Goal: Transaction & Acquisition: Purchase product/service

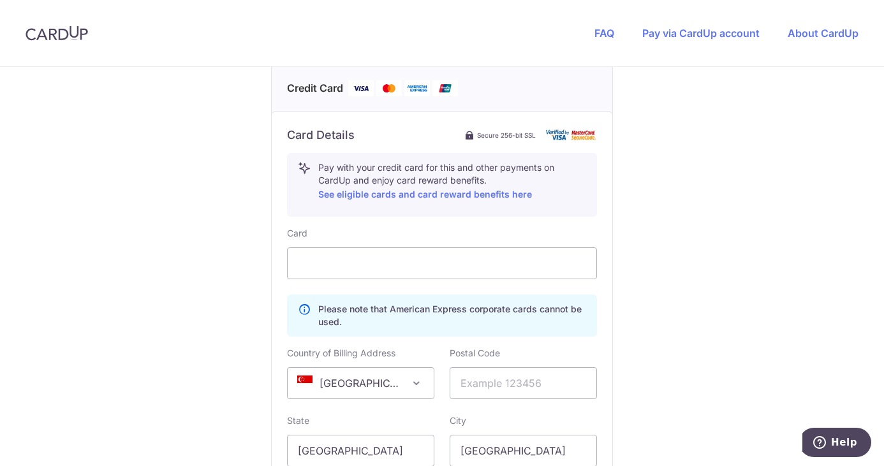
scroll to position [327, 0]
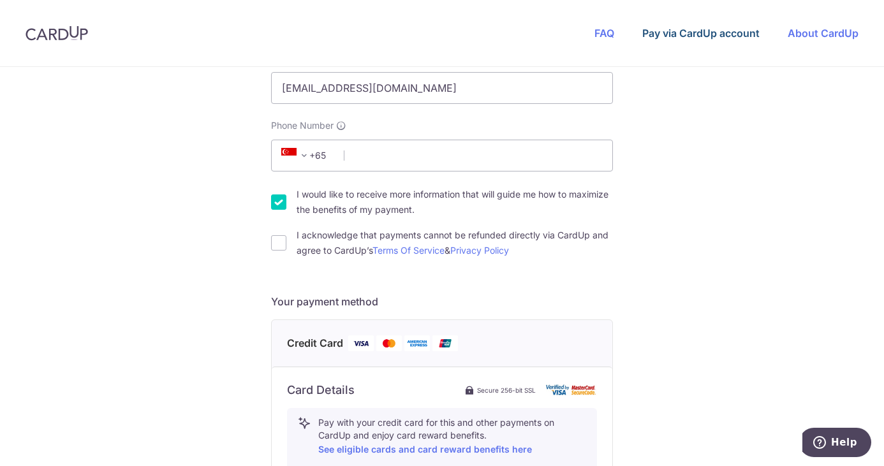
click at [685, 33] on link "Pay via CardUp account" at bounding box center [700, 33] width 117 height 13
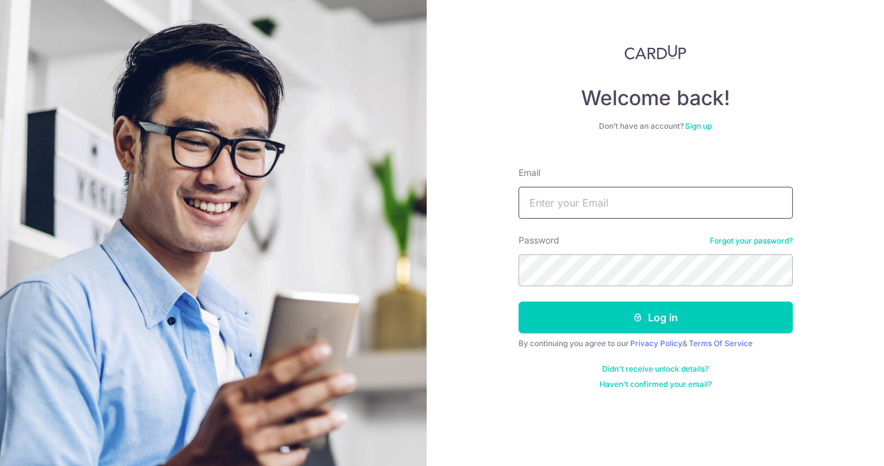
click at [656, 201] on input "Email" at bounding box center [656, 203] width 274 height 32
type input "[EMAIL_ADDRESS][DOMAIN_NAME]"
click at [519, 302] on button "Log in" at bounding box center [656, 318] width 274 height 32
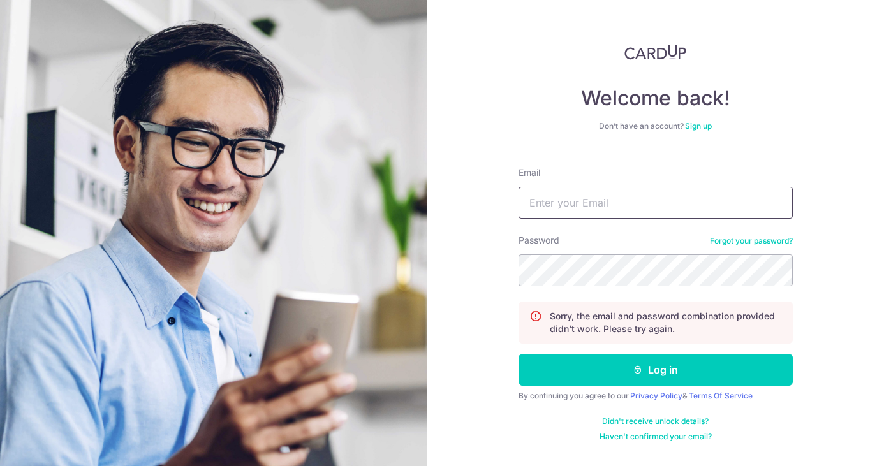
click at [575, 212] on input "Email" at bounding box center [656, 203] width 274 height 32
type input "[EMAIL_ADDRESS][DOMAIN_NAME]"
click at [519, 354] on button "Log in" at bounding box center [656, 370] width 274 height 32
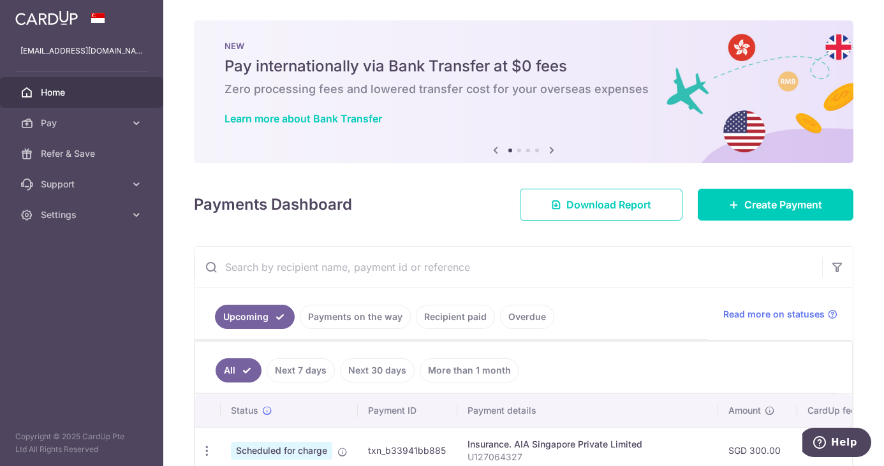
click at [415, 207] on div "Payments Dashboard Download Report Create Payment" at bounding box center [524, 202] width 660 height 37
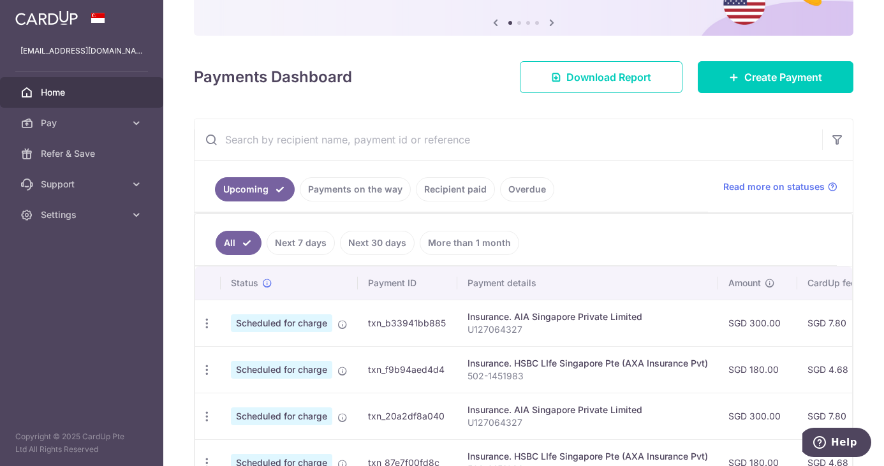
scroll to position [191, 0]
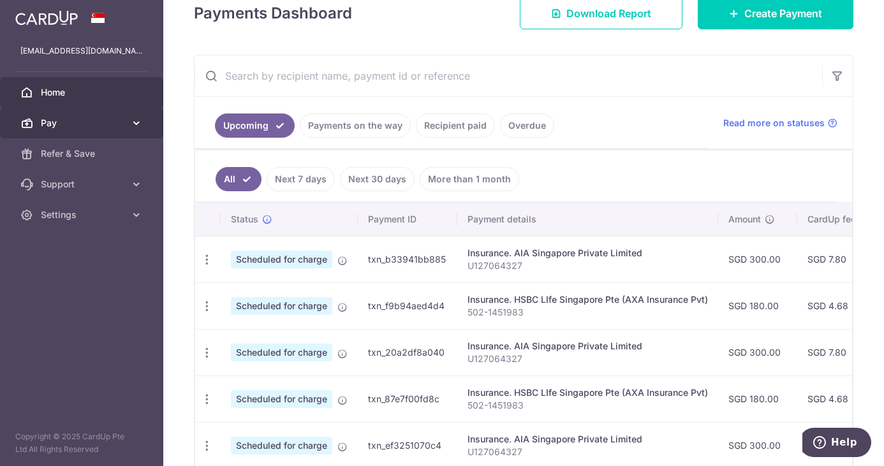
click at [105, 117] on span "Pay" at bounding box center [83, 123] width 84 height 13
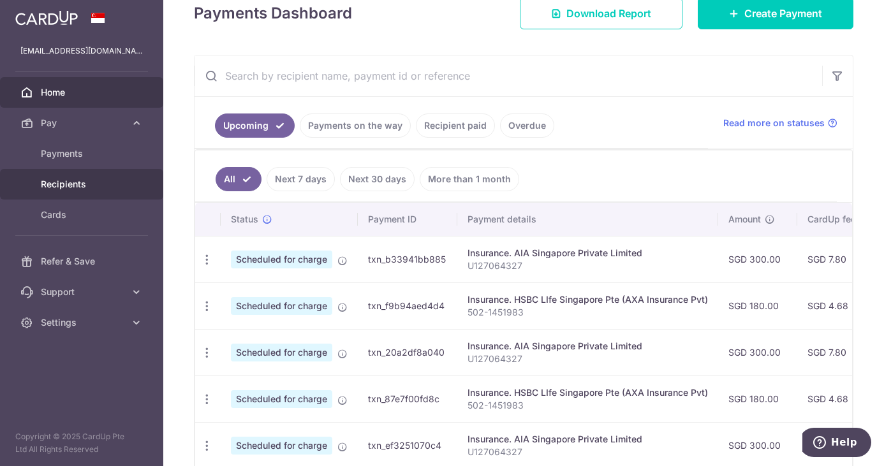
click at [89, 187] on span "Recipients" at bounding box center [83, 184] width 84 height 13
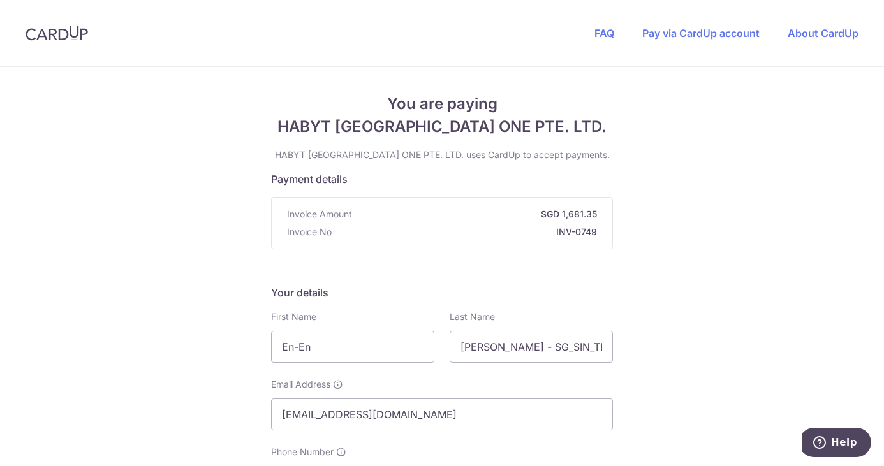
drag, startPoint x: 559, startPoint y: 211, endPoint x: 597, endPoint y: 211, distance: 37.6
click at [597, 211] on div "Invoice Amount SGD 1,681.35 Invoice No INV-0749" at bounding box center [442, 223] width 341 height 51
copy strong "1,681.35"
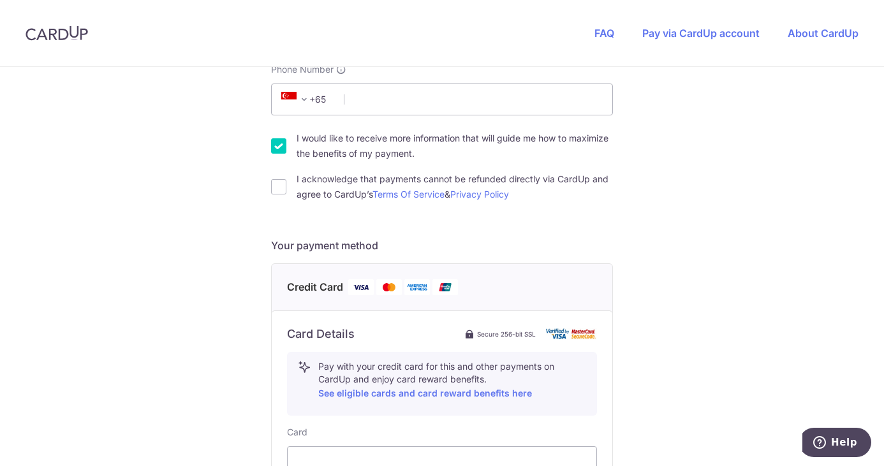
scroll to position [191, 0]
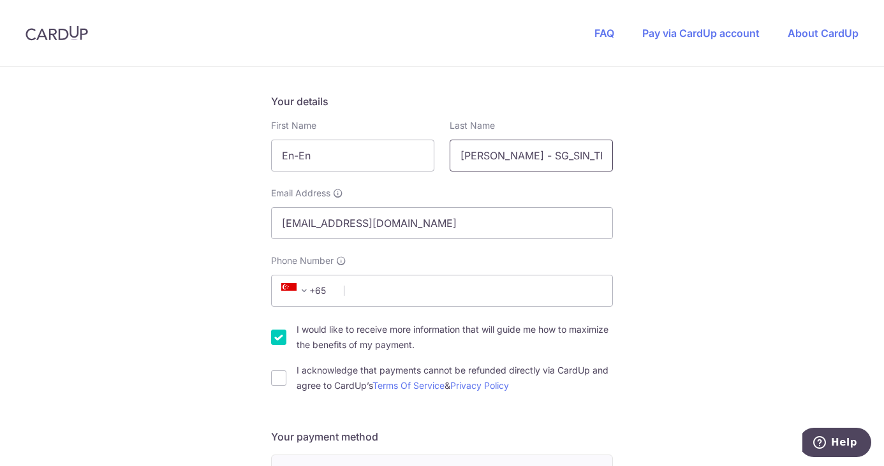
click at [581, 158] on input "Sharon Wok - SG_SIN_TBC-76GC_03-26A_01" at bounding box center [531, 156] width 163 height 32
click at [530, 165] on input "Sharon Wok - SG_SIN_TBC-76GC_03-26A_01" at bounding box center [531, 156] width 163 height 32
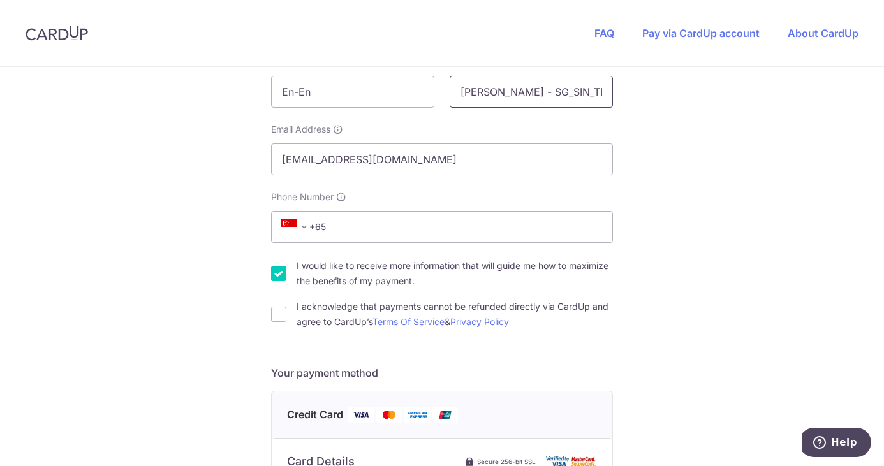
scroll to position [0, 0]
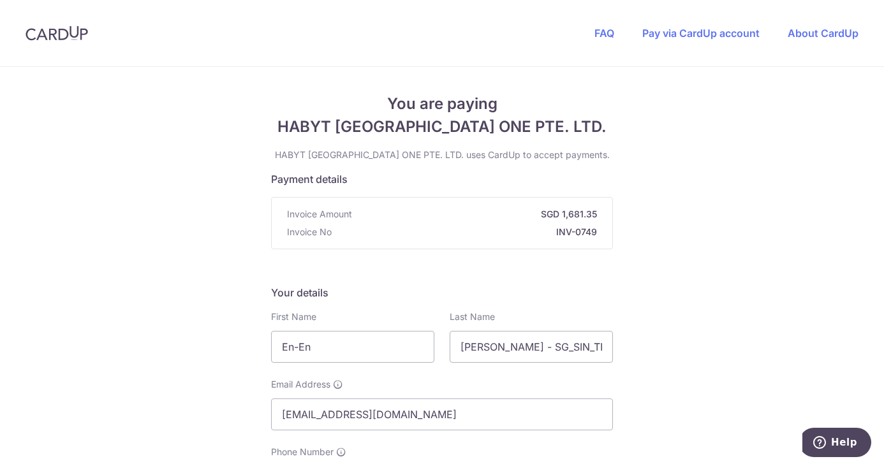
click at [330, 234] on p "Invoice No INV-0749" at bounding box center [442, 232] width 310 height 13
click at [310, 232] on span "Invoice No" at bounding box center [309, 232] width 45 height 13
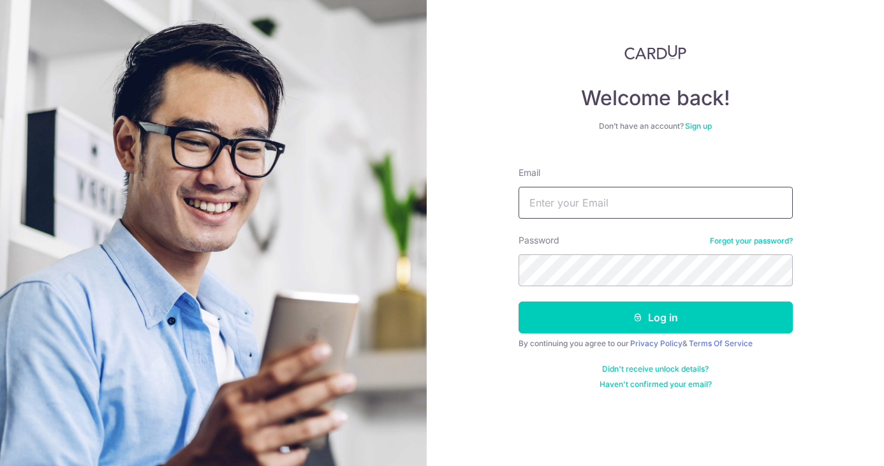
click at [652, 215] on input "Email" at bounding box center [656, 203] width 274 height 32
type input "[EMAIL_ADDRESS][DOMAIN_NAME]"
click at [519, 302] on button "Log in" at bounding box center [656, 318] width 274 height 32
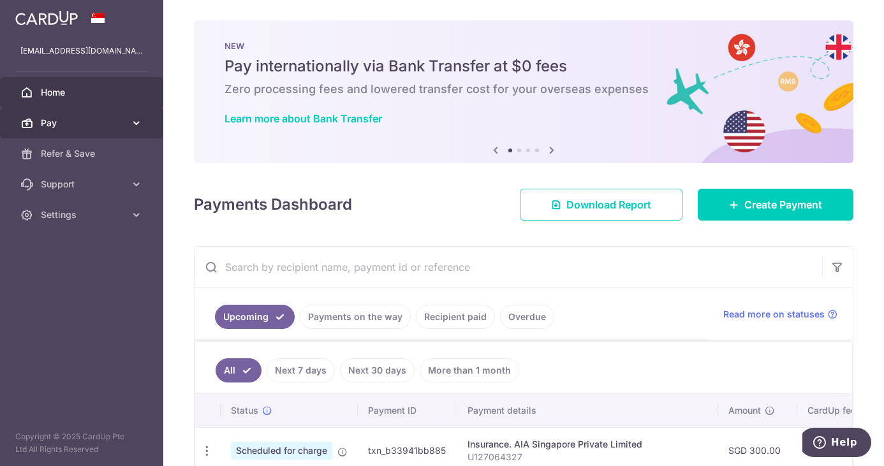
click at [126, 122] on link "Pay" at bounding box center [81, 123] width 163 height 31
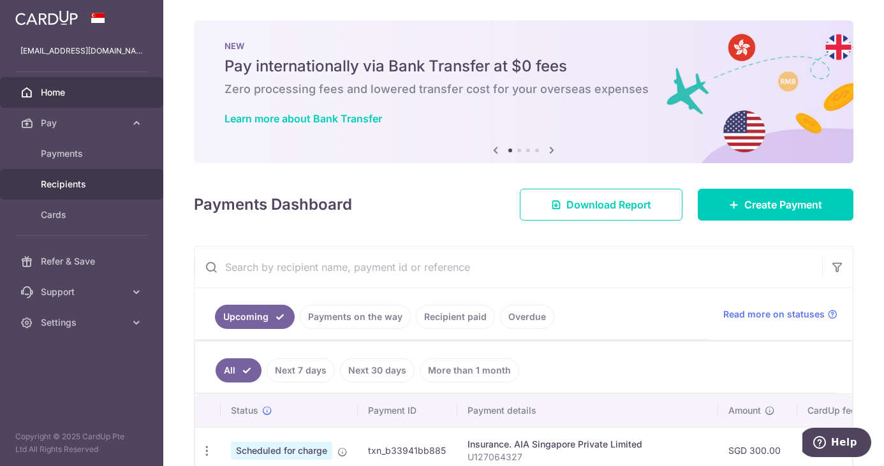
click at [120, 191] on link "Recipients" at bounding box center [81, 184] width 163 height 31
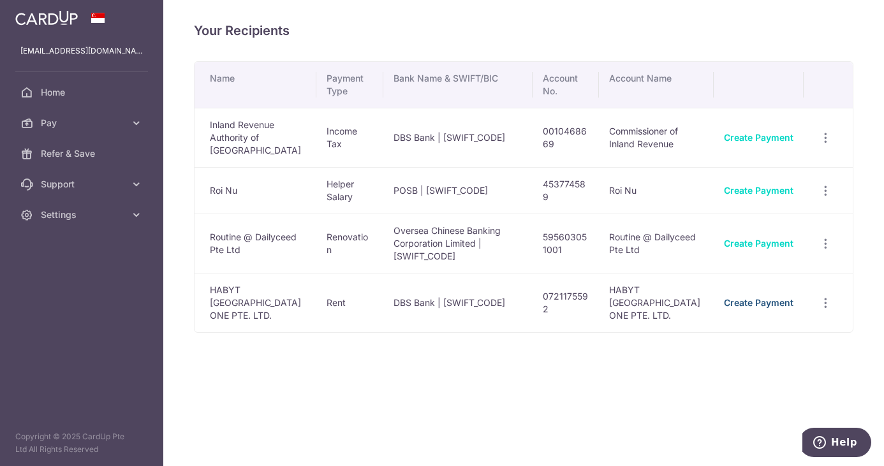
click at [764, 297] on link "Create Payment" at bounding box center [759, 302] width 70 height 11
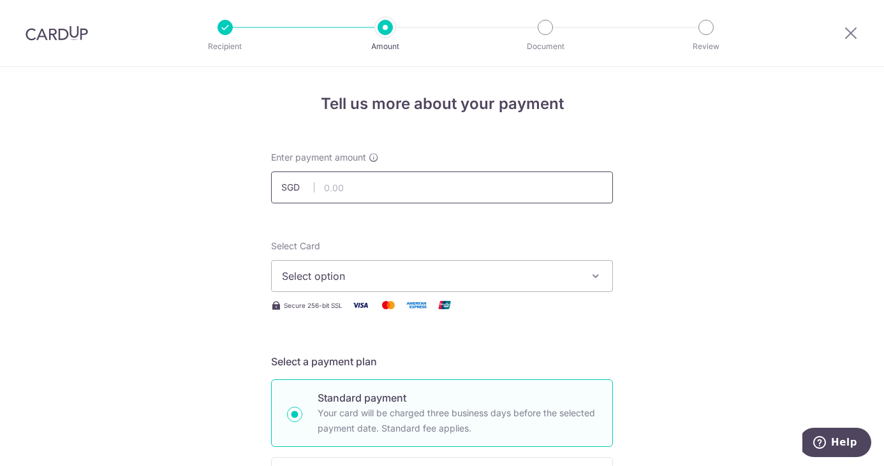
click at [369, 176] on input "text" at bounding box center [442, 188] width 342 height 32
click at [396, 193] on input "text" at bounding box center [442, 188] width 342 height 32
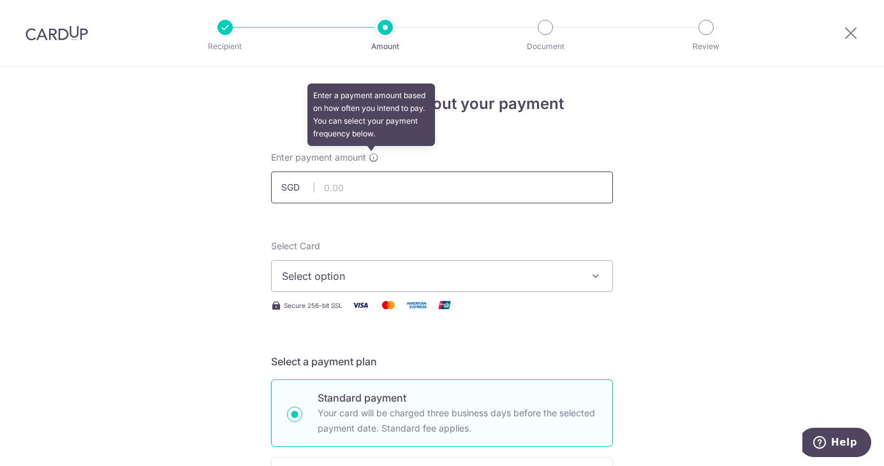
paste input "1,681.35"
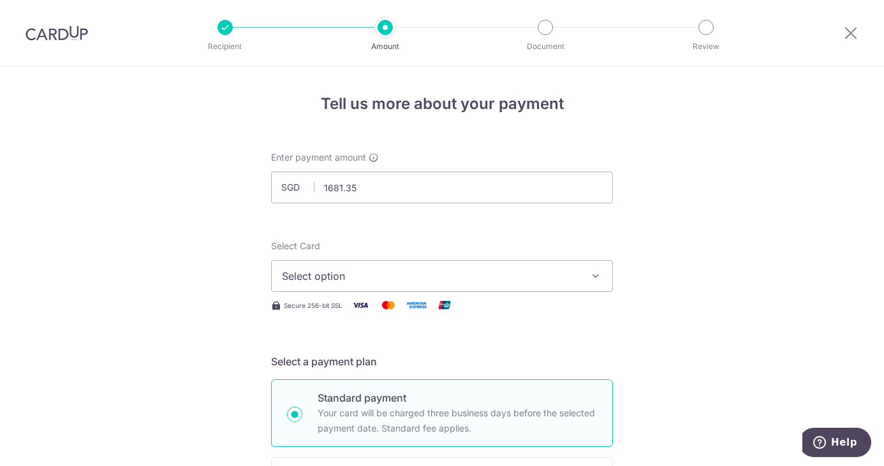
type input "1,681.35"
click at [408, 286] on button "Select option" at bounding box center [442, 276] width 342 height 32
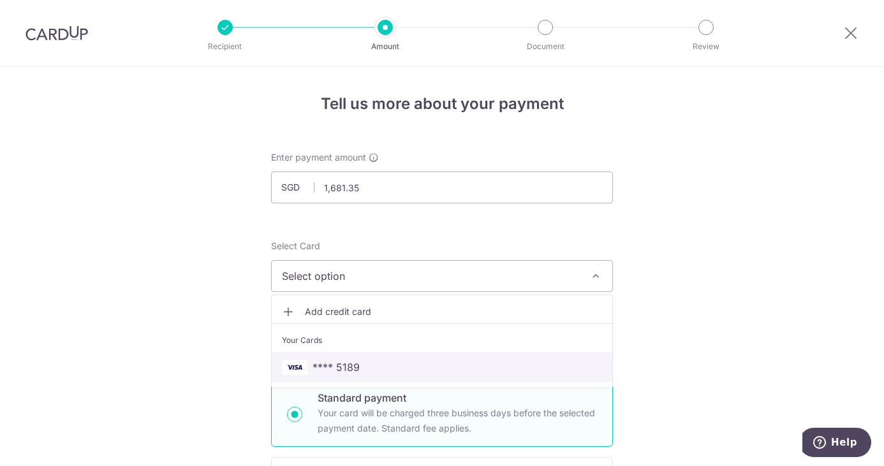
click at [367, 371] on span "**** 5189" at bounding box center [442, 367] width 320 height 15
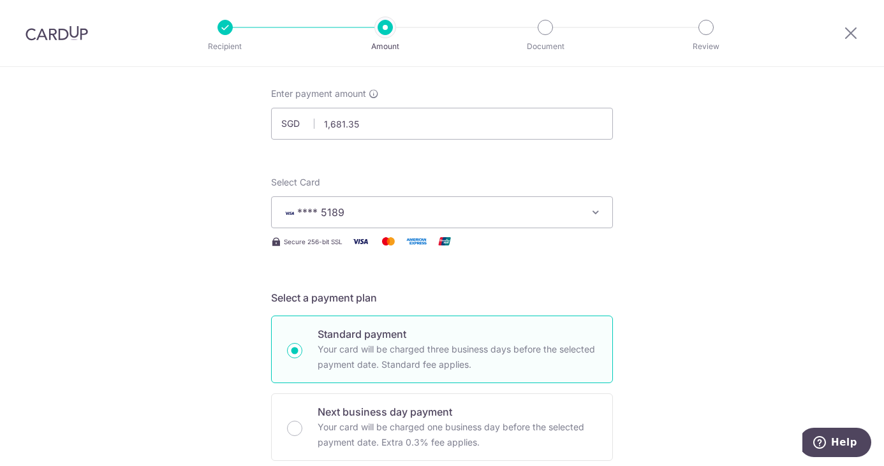
scroll to position [255, 0]
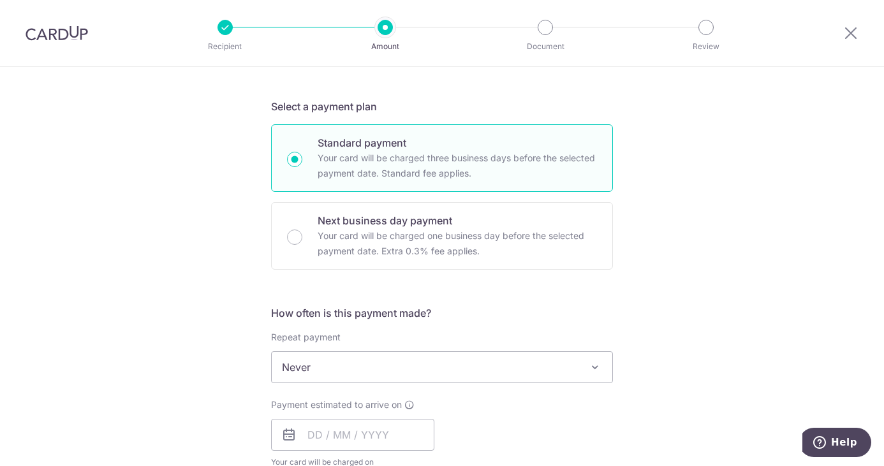
click at [457, 368] on span "Never" at bounding box center [442, 367] width 341 height 31
click at [332, 427] on input "text" at bounding box center [352, 435] width 163 height 32
click at [408, 443] on input "text" at bounding box center [352, 435] width 163 height 32
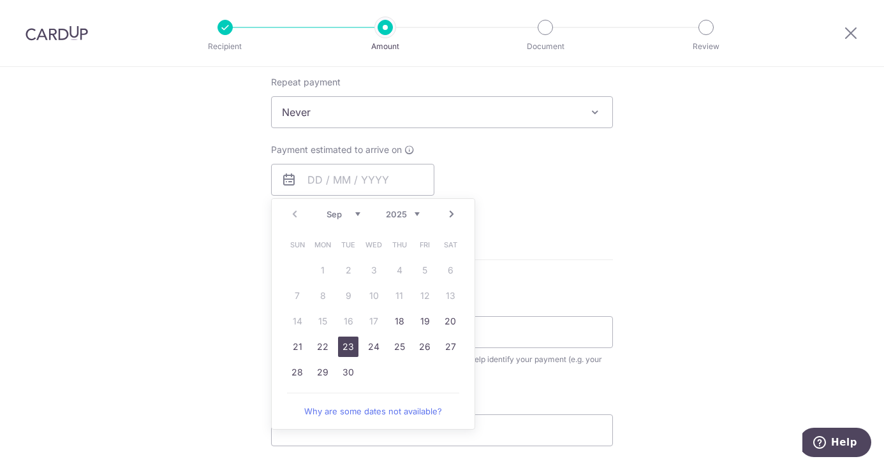
click at [348, 346] on link "23" at bounding box center [348, 347] width 20 height 20
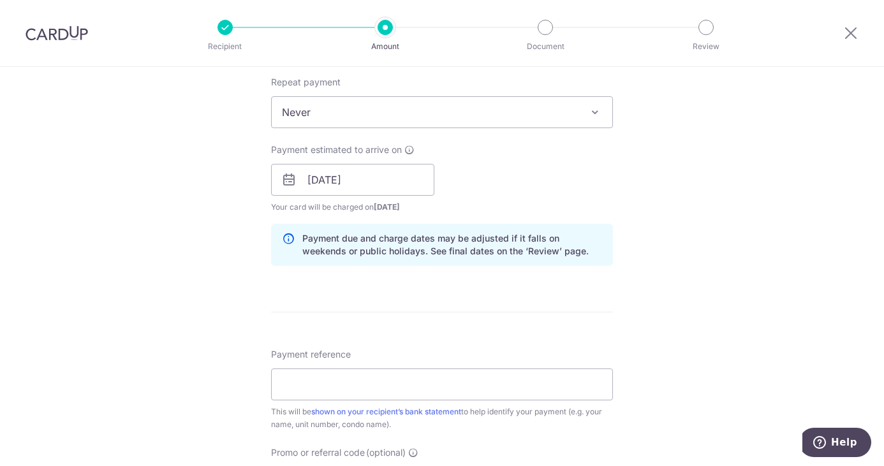
click at [695, 253] on div "Tell us more about your payment Enter payment amount SGD 1,681.35 1681.35 Selec…" at bounding box center [442, 160] width 884 height 1206
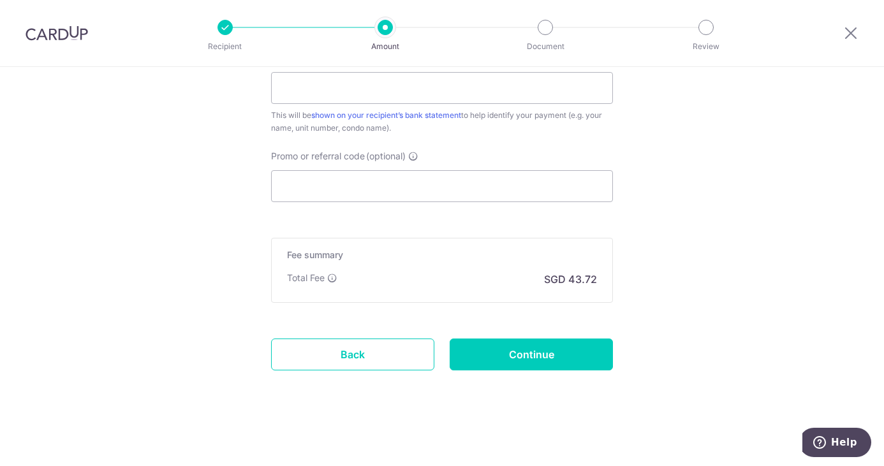
scroll to position [552, 0]
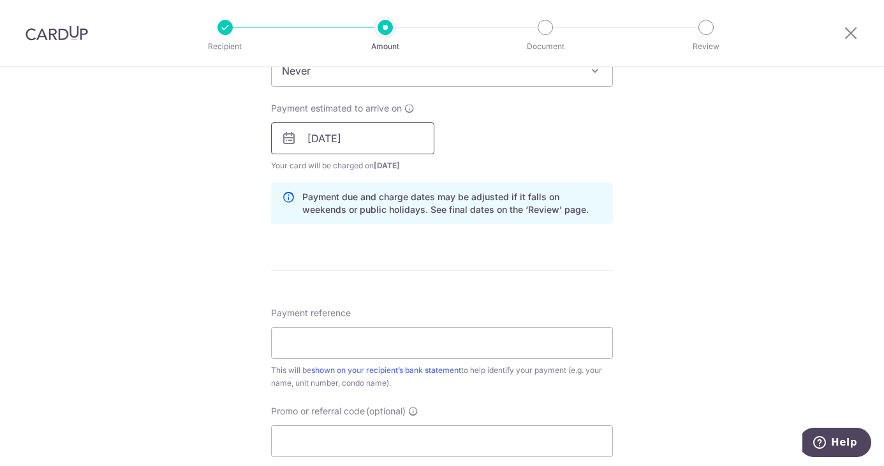
click at [371, 138] on input "23/09/2025" at bounding box center [352, 138] width 163 height 32
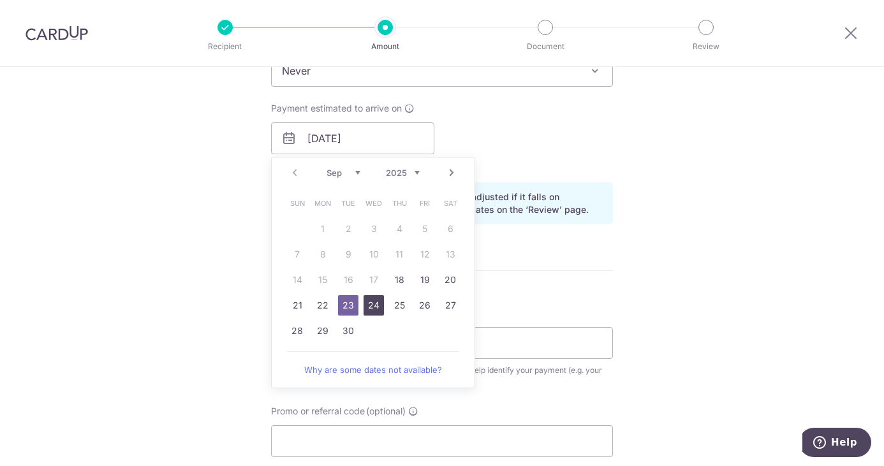
click at [375, 306] on link "24" at bounding box center [374, 305] width 20 height 20
type input "[DATE]"
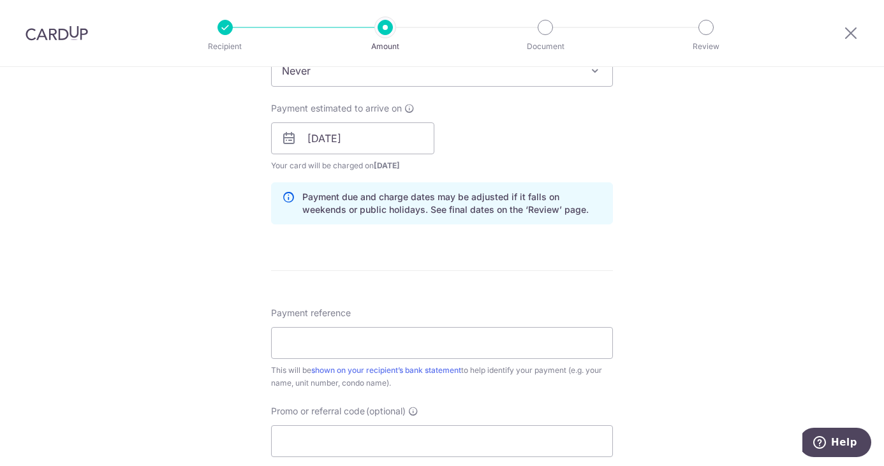
click at [694, 299] on div "Tell us more about your payment Enter payment amount SGD 1,681.35 1681.35 Selec…" at bounding box center [442, 118] width 884 height 1206
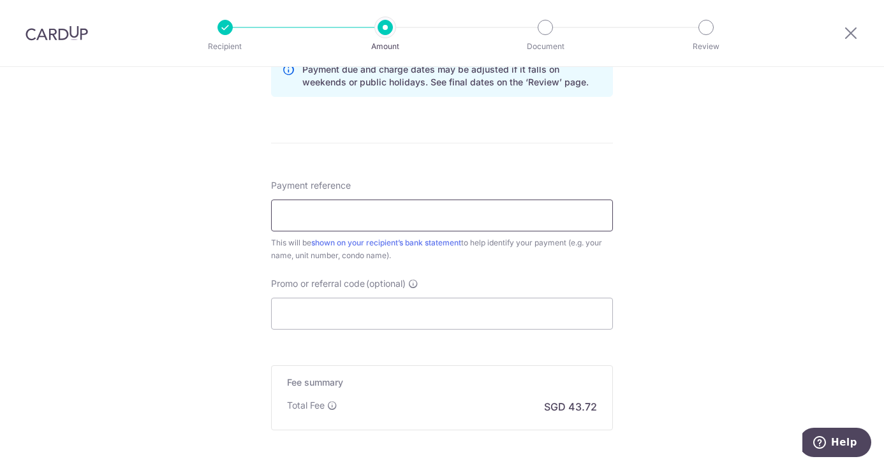
click at [369, 215] on input "Payment reference" at bounding box center [442, 216] width 342 height 32
click at [396, 211] on input "Payment reference" at bounding box center [442, 216] width 342 height 32
paste input "INV-0749"
drag, startPoint x: 442, startPoint y: 216, endPoint x: 56, endPoint y: 191, distance: 386.8
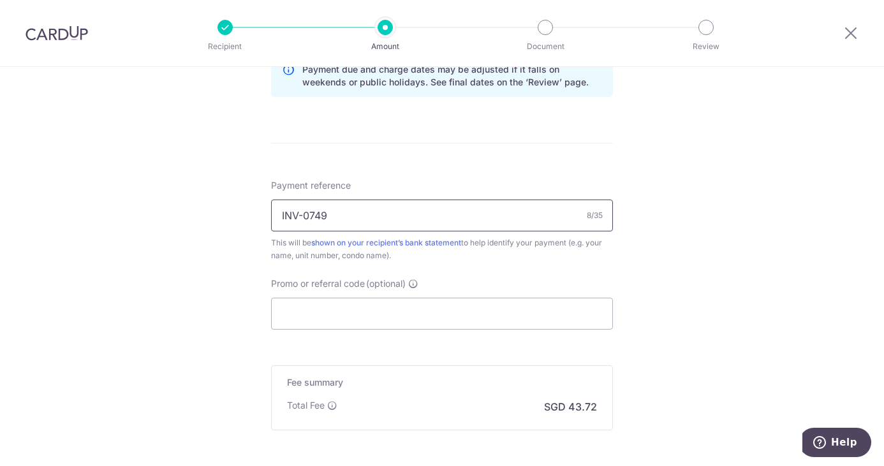
paste input "En-En Sharon Wok - SG_SIN_TBC-76GC_"
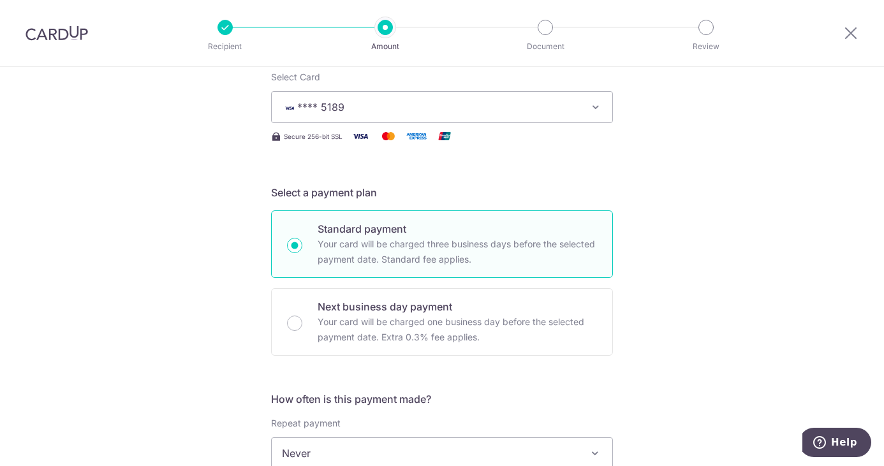
scroll to position [0, 0]
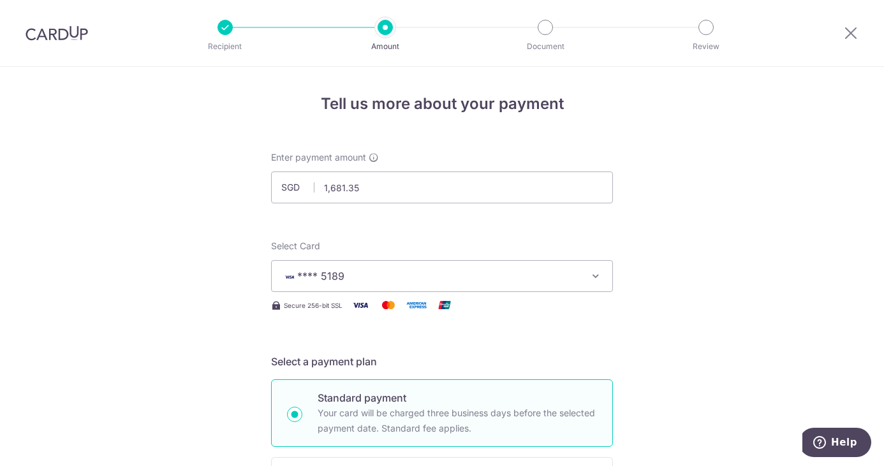
type input "En-En Sharon Wok - SG_SIN_TBC-76GC_"
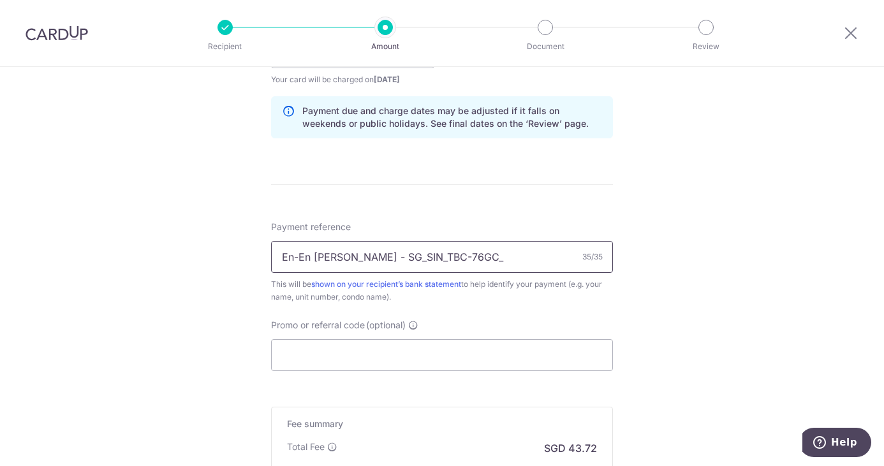
scroll to position [807, 0]
